Goal: Information Seeking & Learning: Learn about a topic

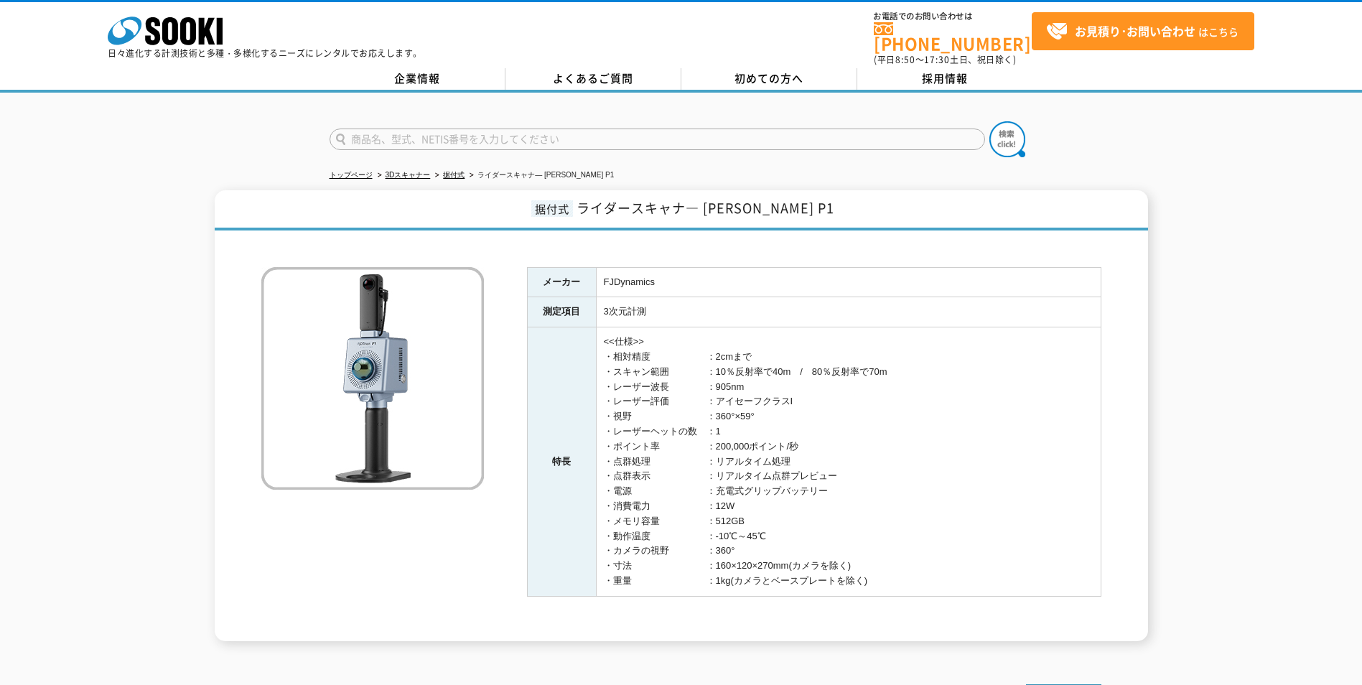
click at [307, 525] on div "メーカー FJDynamics 測定項目 3次元計測 特長 <<仕様>> ・相対精度　　　　　　：2cmまで ・スキャン範囲　　　　：10％反射率で40m　/…" at bounding box center [681, 439] width 840 height 403
drag, startPoint x: 604, startPoint y: 275, endPoint x: 658, endPoint y: 272, distance: 53.9
click at [658, 272] on td "FJDynamics" at bounding box center [848, 282] width 505 height 30
copy td "FJDynamics"
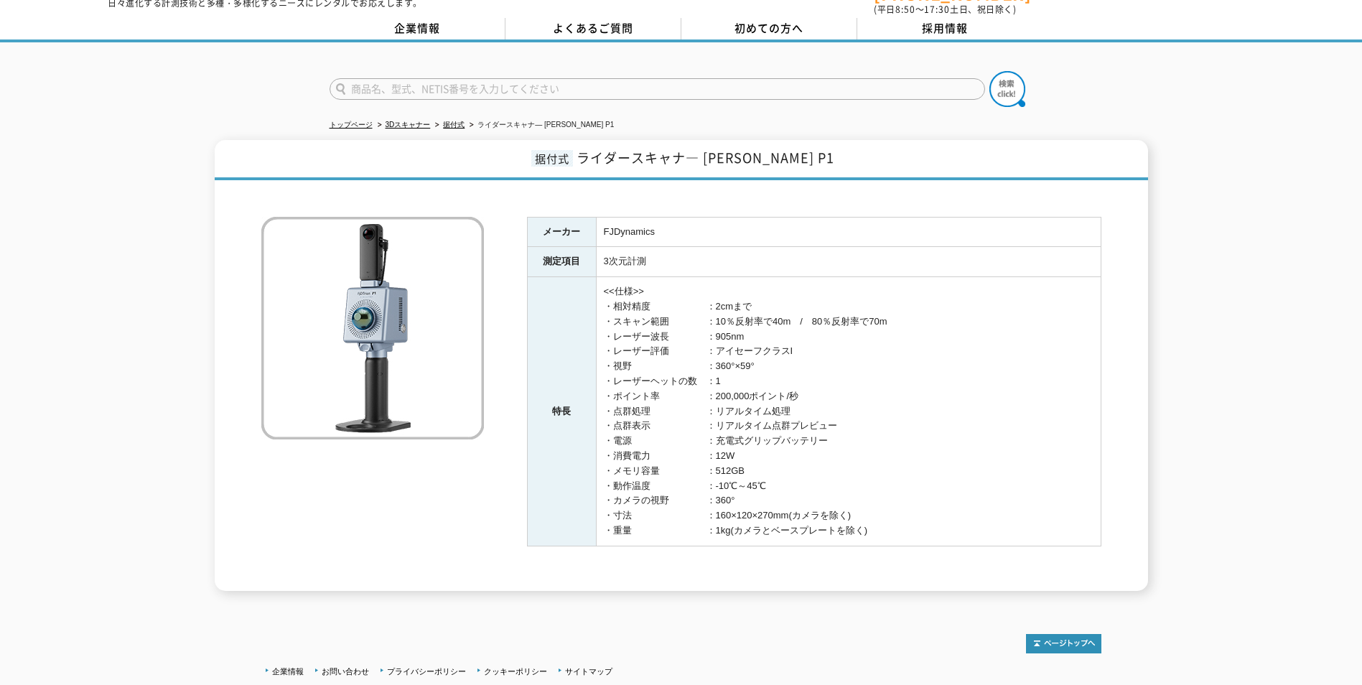
scroll to position [8, 0]
